Goal: Find specific page/section: Find specific page/section

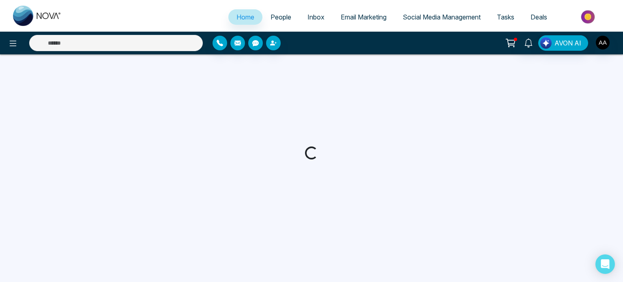
select select "*"
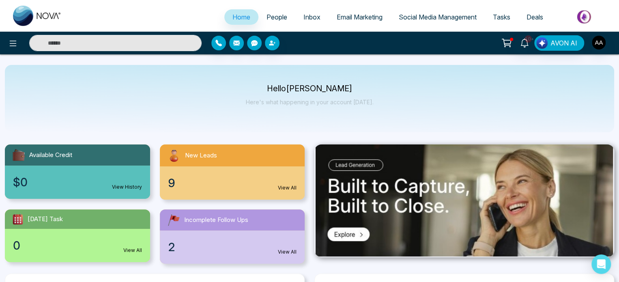
click at [154, 199] on link "Available Credit $0 View History" at bounding box center [77, 171] width 155 height 55
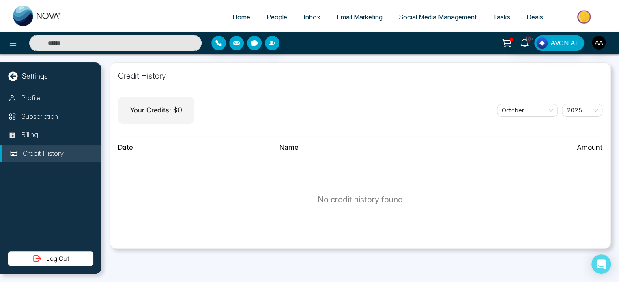
click at [276, 21] on span "People" at bounding box center [276, 17] width 21 height 8
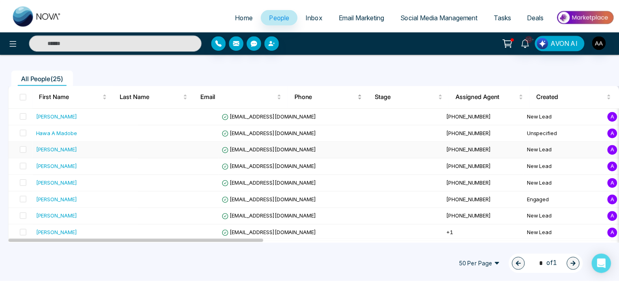
scroll to position [81, 0]
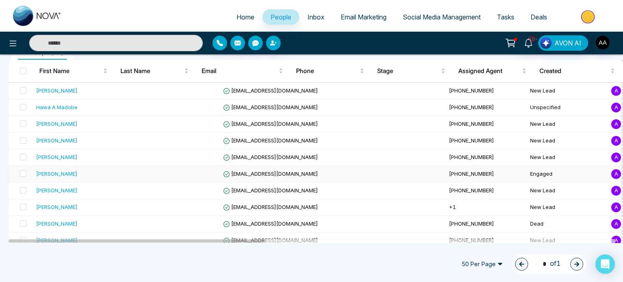
click at [64, 178] on div "[PERSON_NAME]" at bounding box center [56, 173] width 41 height 8
